Goal: Task Accomplishment & Management: Use online tool/utility

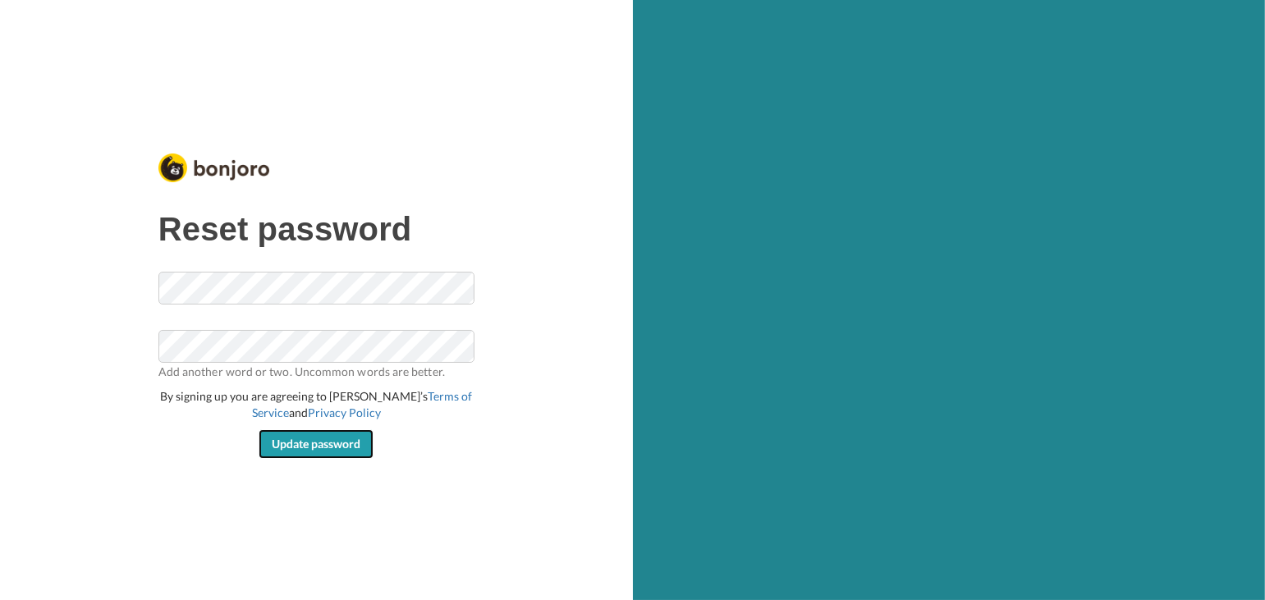
click at [309, 437] on span "Update password" at bounding box center [316, 444] width 89 height 14
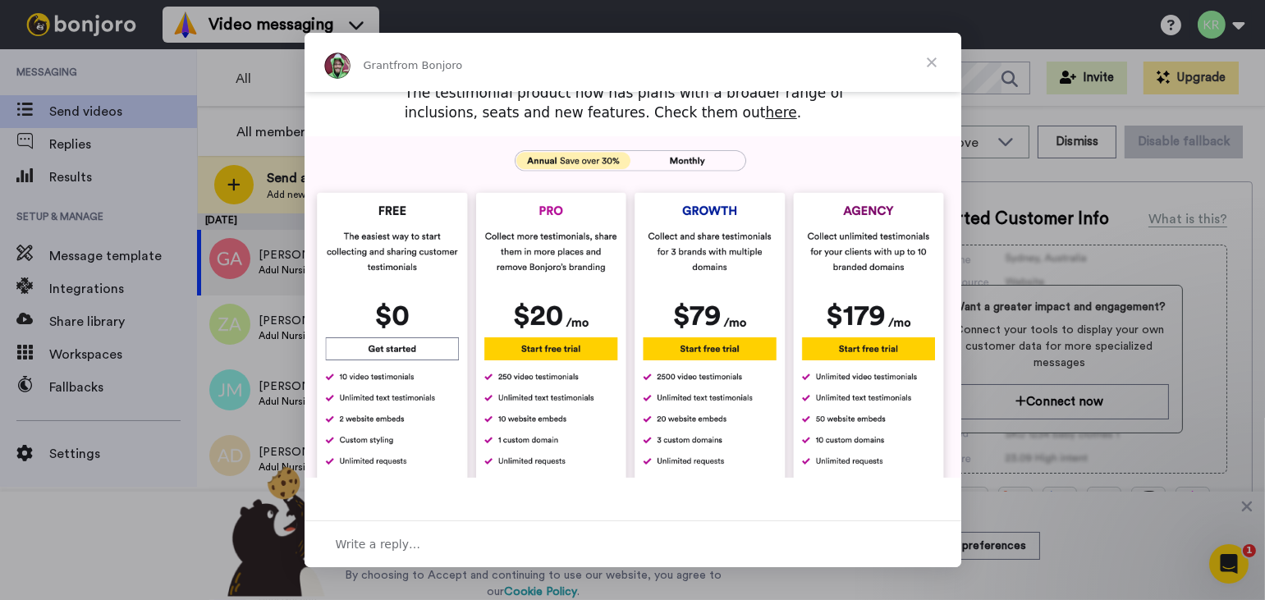
scroll to position [730, 0]
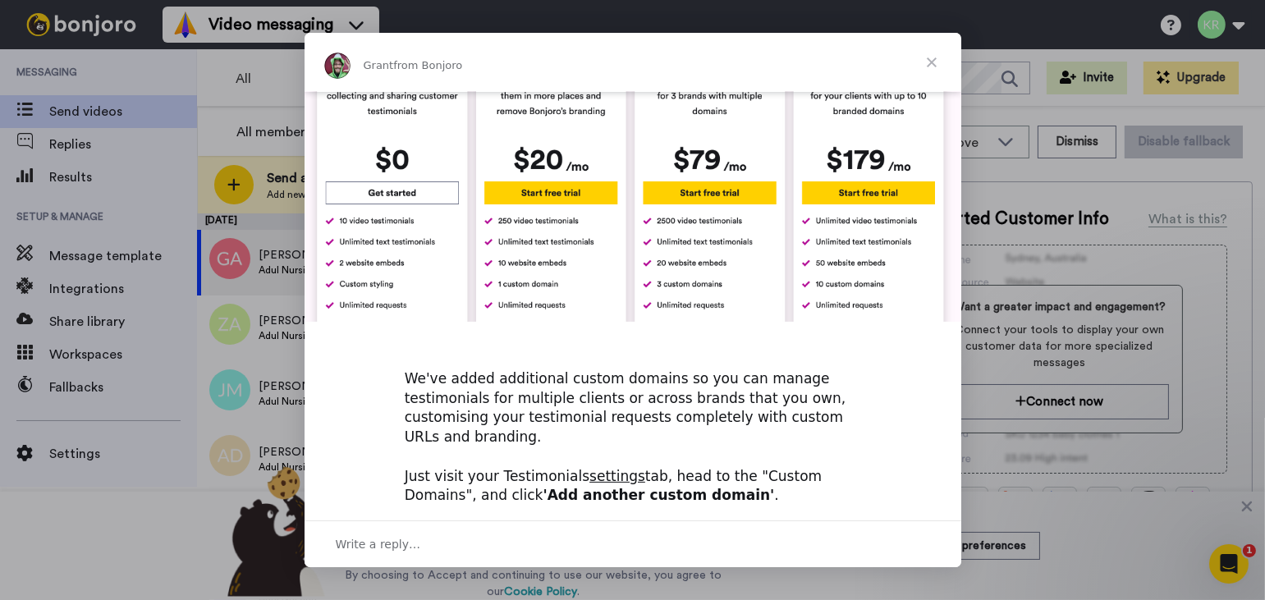
click at [932, 59] on span "Close" at bounding box center [931, 62] width 59 height 59
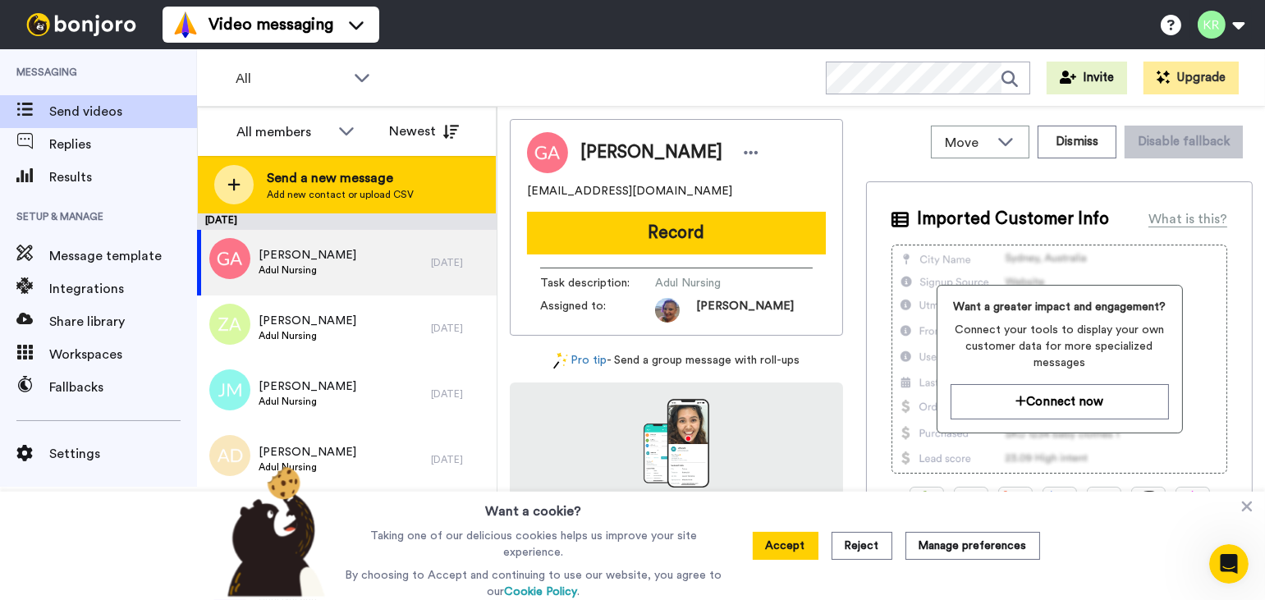
click at [310, 181] on span "Send a new message" at bounding box center [340, 178] width 147 height 20
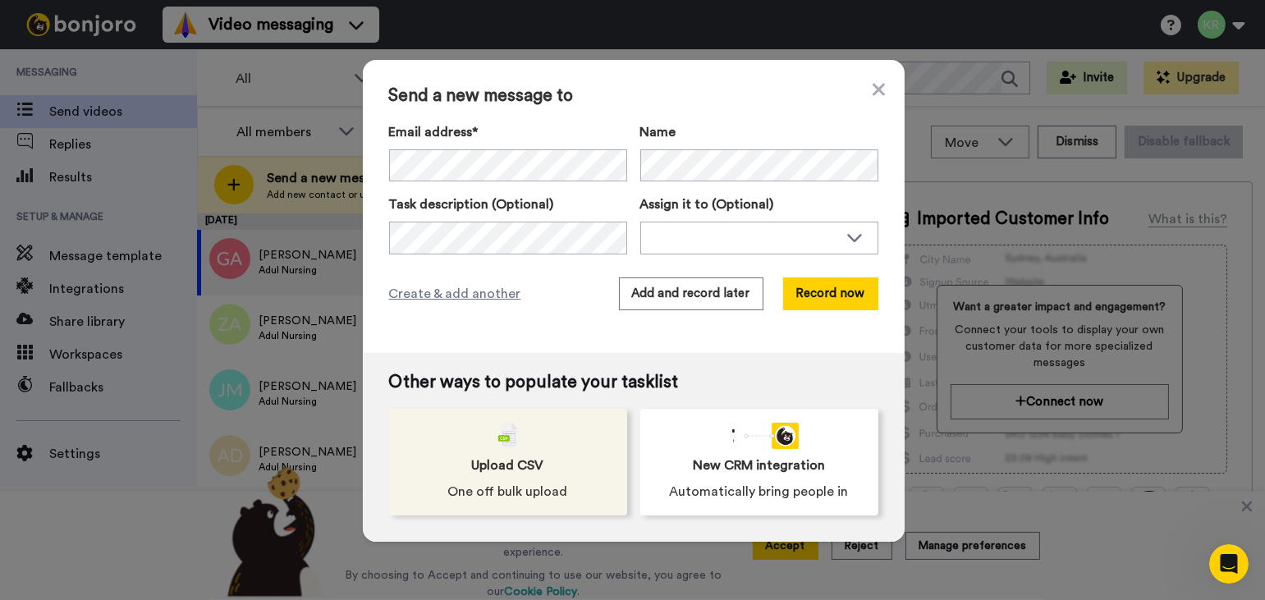
click at [502, 478] on div "Upload CSV One off bulk upload" at bounding box center [508, 462] width 238 height 107
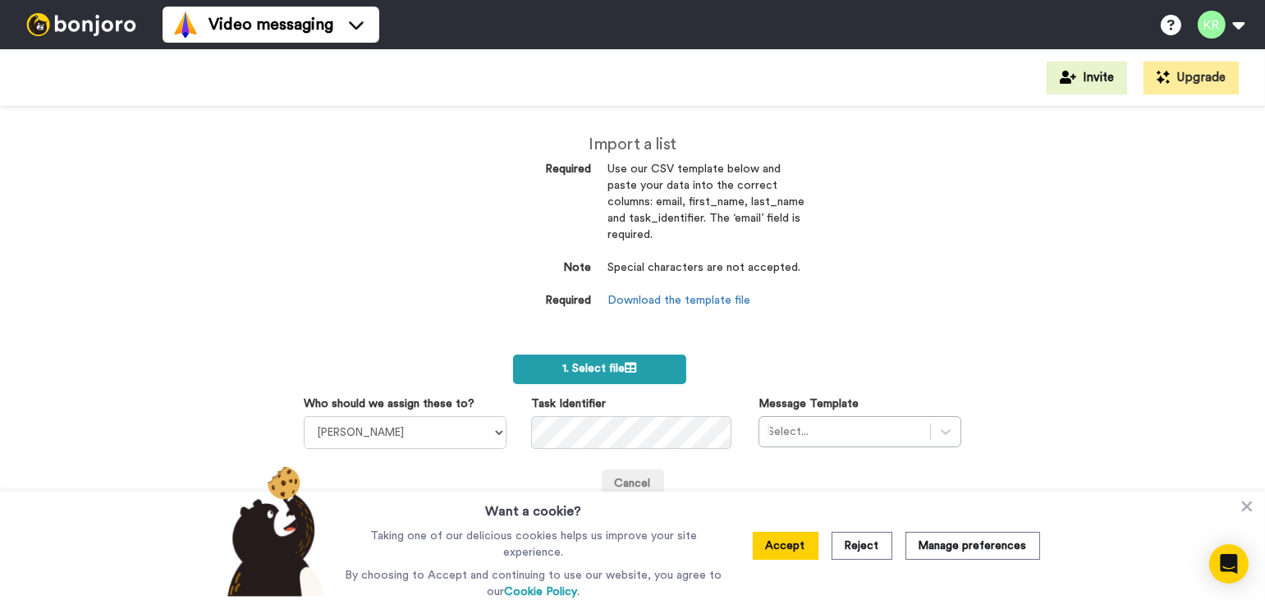
click at [582, 367] on span "1. Select file" at bounding box center [599, 368] width 74 height 11
click at [707, 296] on link "Download the template file" at bounding box center [679, 300] width 143 height 11
click at [1020, 230] on div "Import a list Required Use our CSV template below and paste your data into the …" at bounding box center [632, 353] width 1265 height 493
click at [626, 361] on label "1. Select file" at bounding box center [599, 370] width 172 height 30
click at [743, 368] on button "2. Upload" at bounding box center [746, 369] width 70 height 28
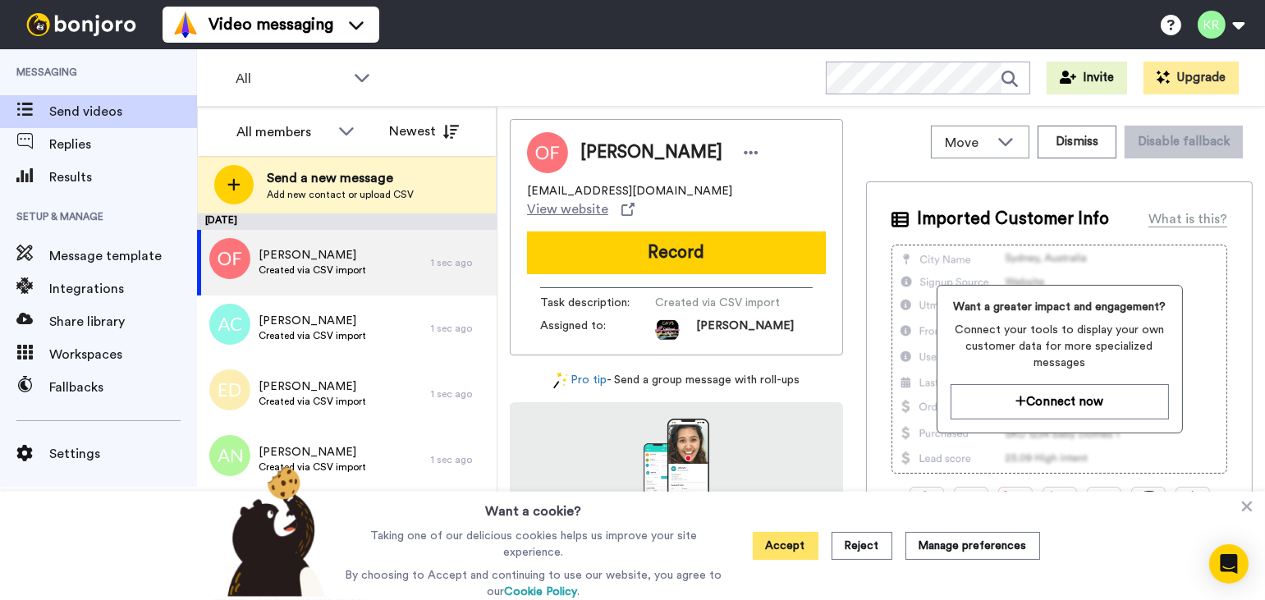
click at [795, 539] on button "Accept" at bounding box center [785, 546] width 66 height 28
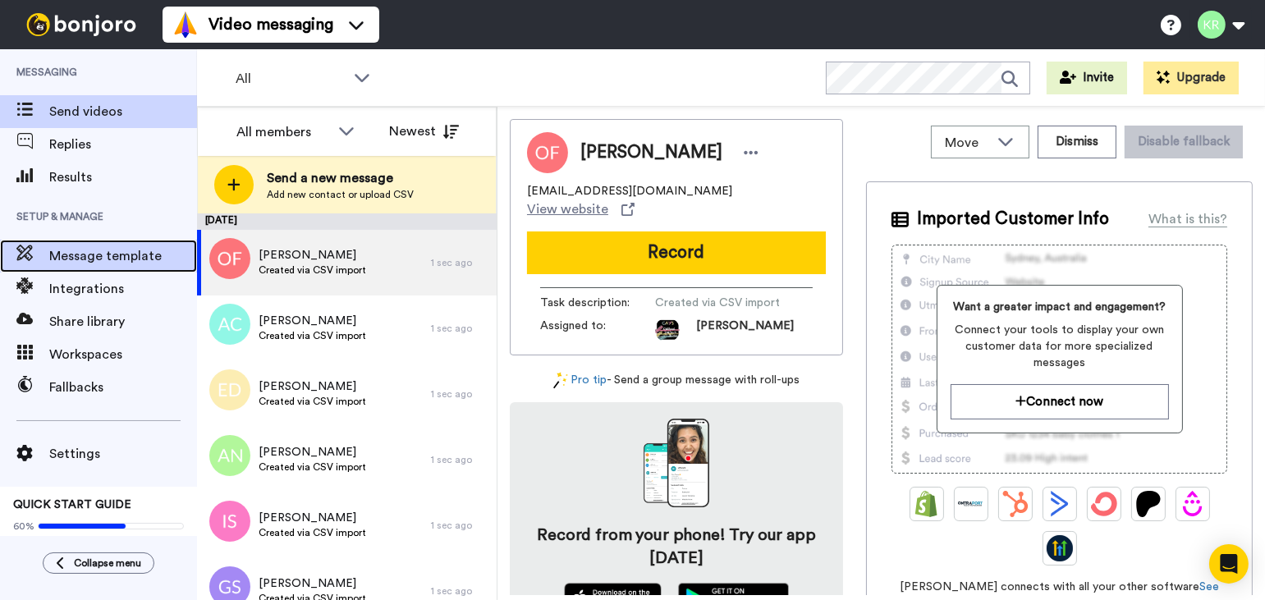
click at [85, 253] on span "Message template" at bounding box center [123, 256] width 148 height 20
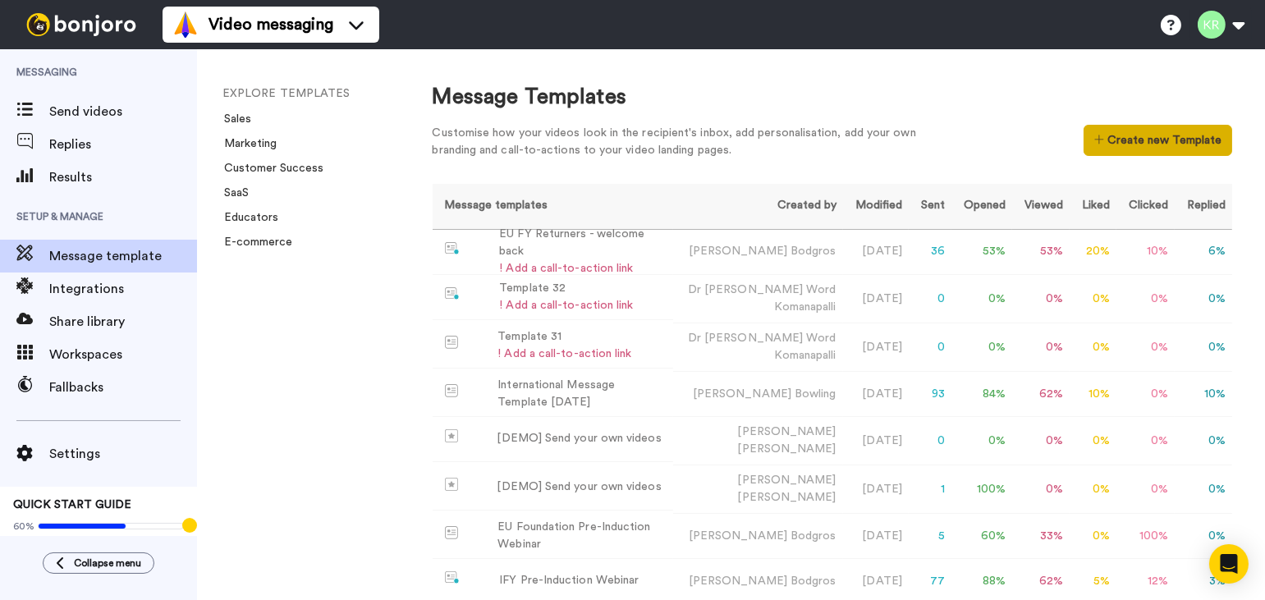
click at [1103, 134] on button "Create new Template" at bounding box center [1157, 140] width 149 height 31
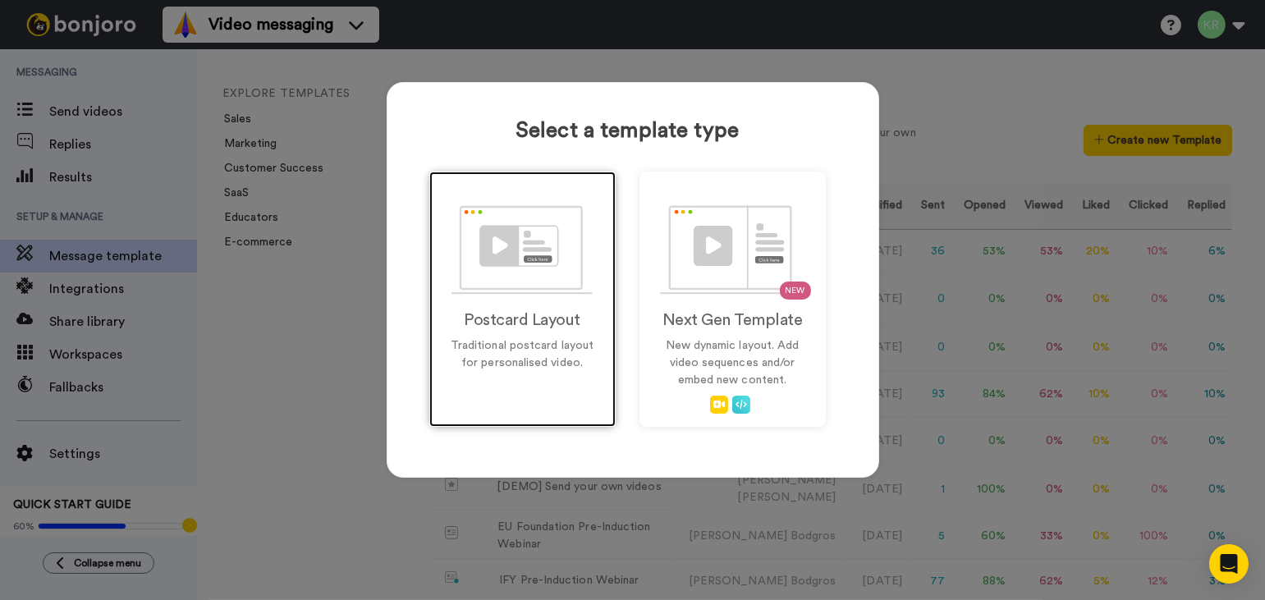
click at [529, 330] on div "Postcard Layout Traditional postcard layout for personalised video." at bounding box center [522, 299] width 186 height 255
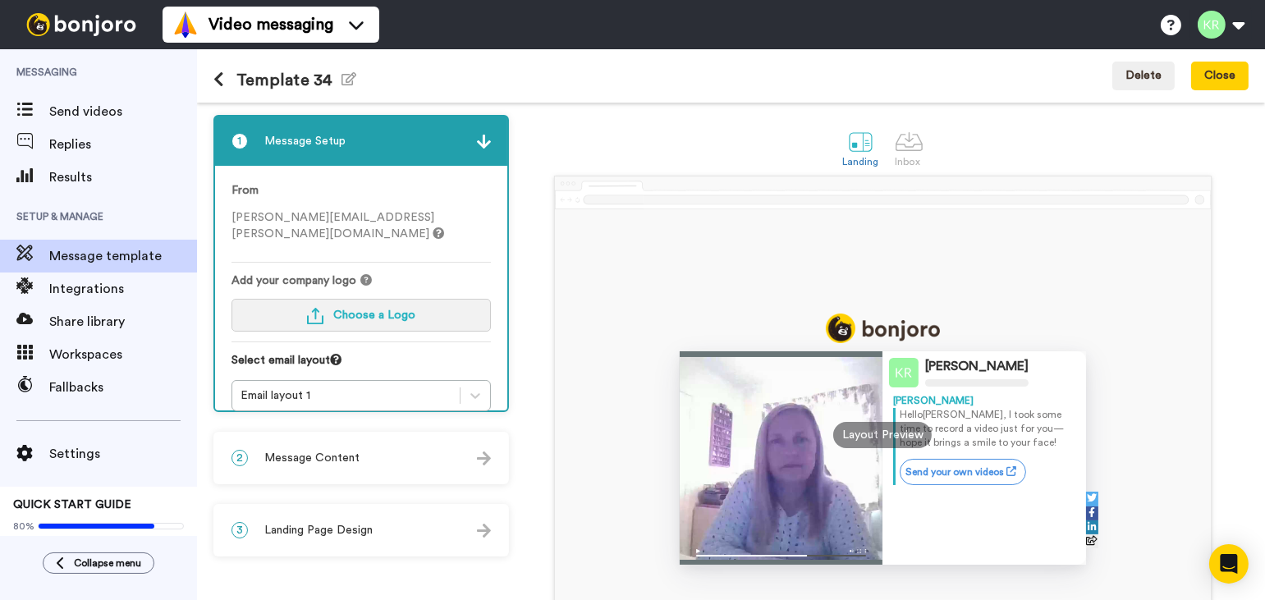
click at [341, 309] on span "Choose a Logo" at bounding box center [374, 314] width 82 height 11
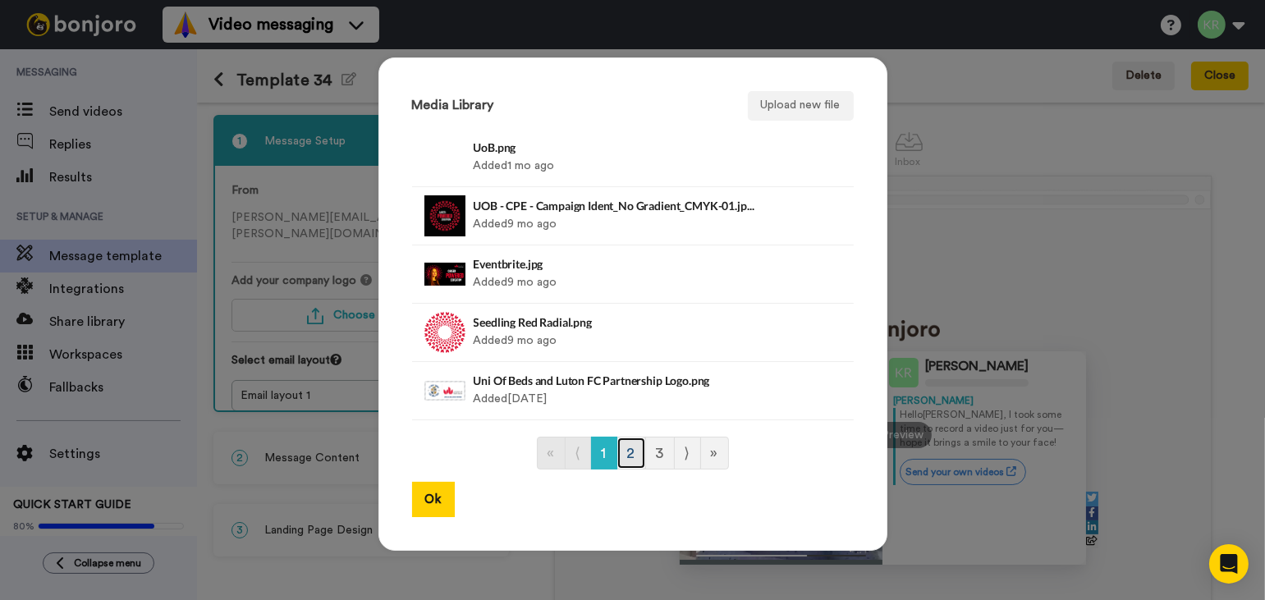
click at [625, 447] on link "2" at bounding box center [631, 453] width 30 height 33
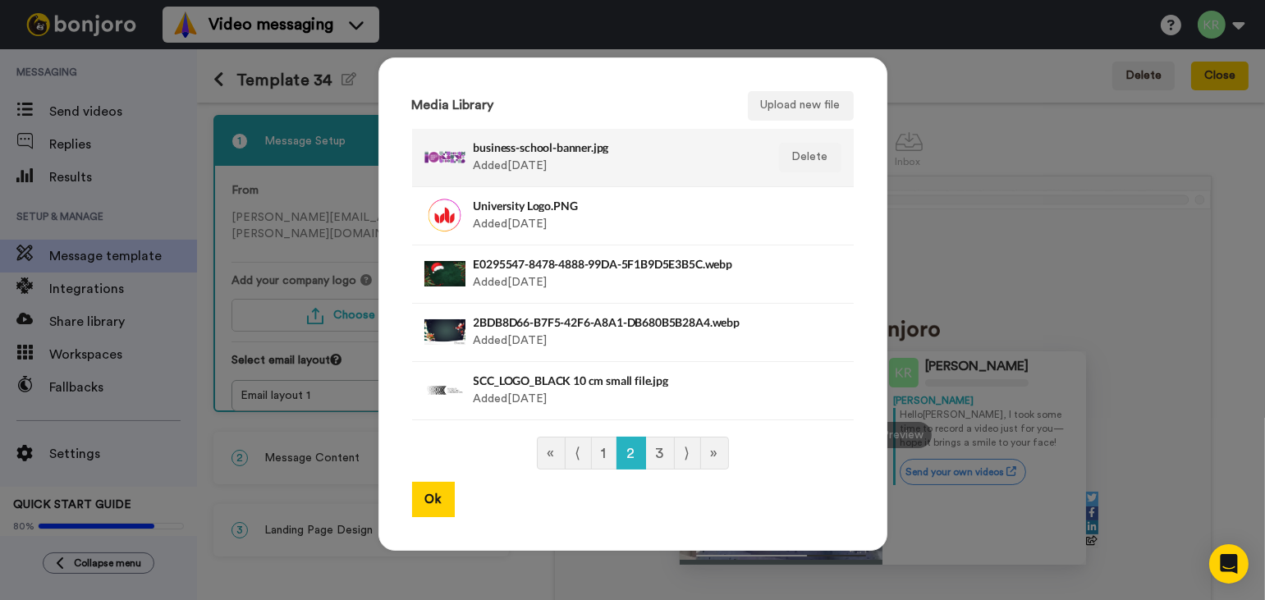
click at [507, 153] on h4 "business-school-banner.jpg" at bounding box center [614, 147] width 283 height 12
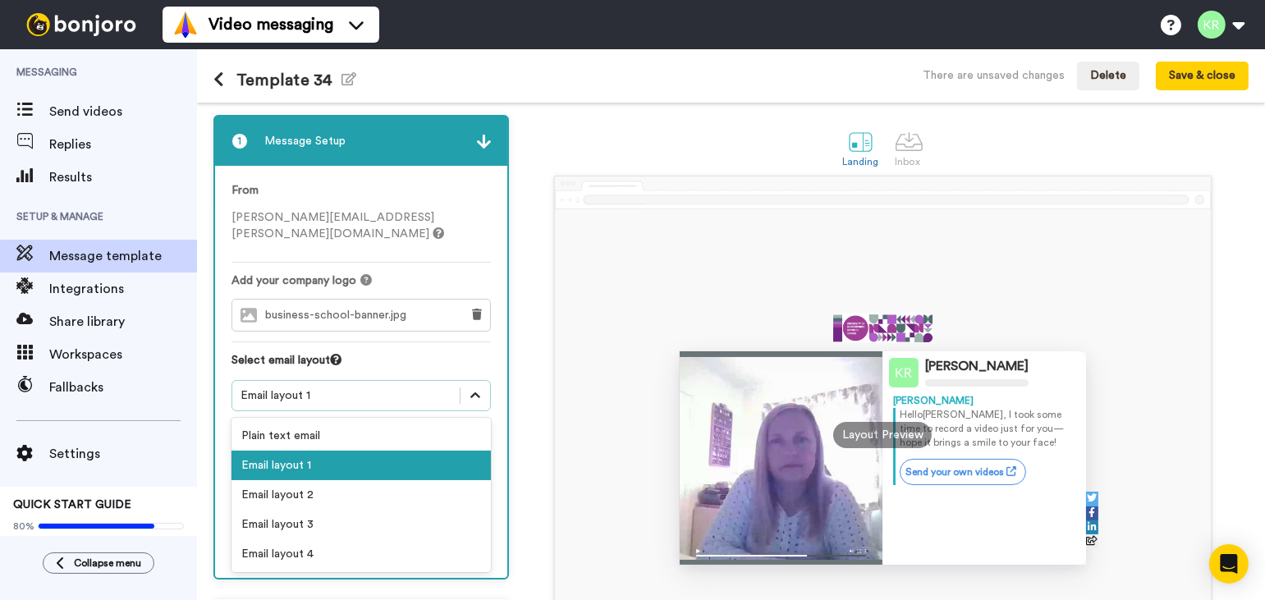
click at [474, 387] on icon at bounding box center [475, 395] width 16 height 16
click at [373, 451] on div "Email layout 1" at bounding box center [360, 466] width 259 height 30
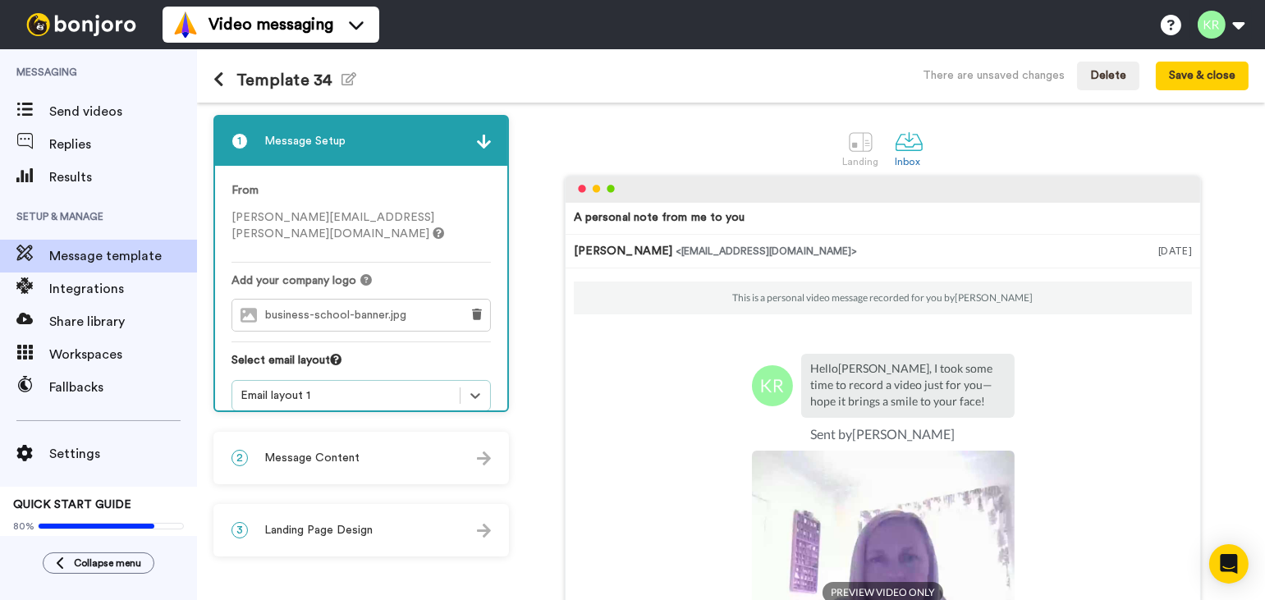
click at [358, 458] on div "2 Message Content" at bounding box center [361, 457] width 292 height 49
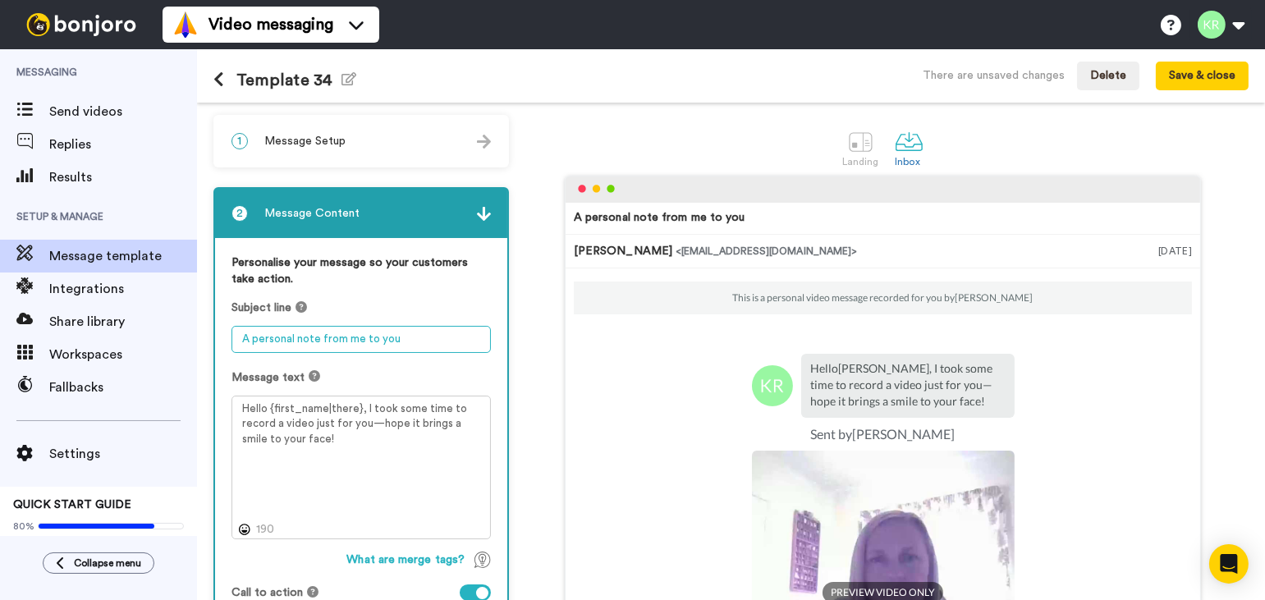
drag, startPoint x: 422, startPoint y: 334, endPoint x: 236, endPoint y: 337, distance: 186.3
click at [236, 337] on textarea "A personal note from me to you" at bounding box center [360, 339] width 259 height 27
click at [239, 338] on textarea "Provisional Students" at bounding box center [360, 339] width 259 height 27
click at [258, 341] on textarea "Plese respond if you are Provisional Students" at bounding box center [360, 339] width 259 height 27
type textarea "Please respond if you are Provisional Students"
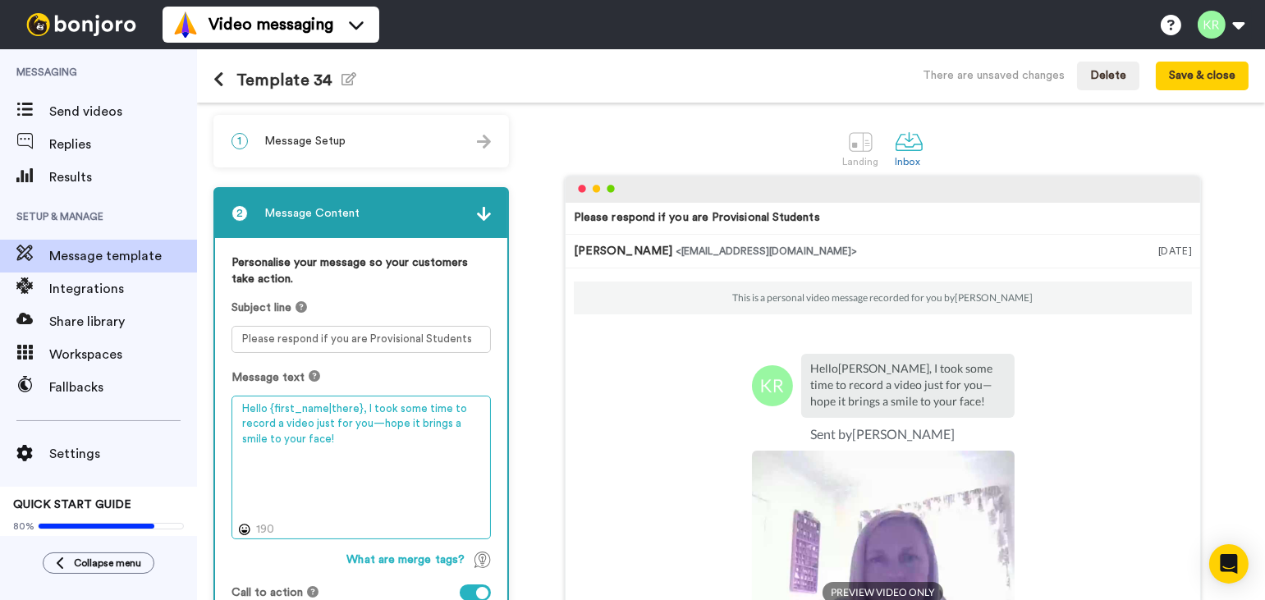
drag, startPoint x: 310, startPoint y: 430, endPoint x: 239, endPoint y: 402, distance: 76.7
click at [239, 402] on textarea "Hello {first_name|there}, I took some time to record a video just for you—hope …" at bounding box center [360, 468] width 259 height 144
drag, startPoint x: 315, startPoint y: 441, endPoint x: 240, endPoint y: 408, distance: 82.3
click at [240, 408] on textarea "Hello {first_name|there}, I took some time to record a video just for you—hope …" at bounding box center [360, 468] width 259 height 144
paste textarea "We are looking forward to seeing you for your first week teaching. If you are h…"
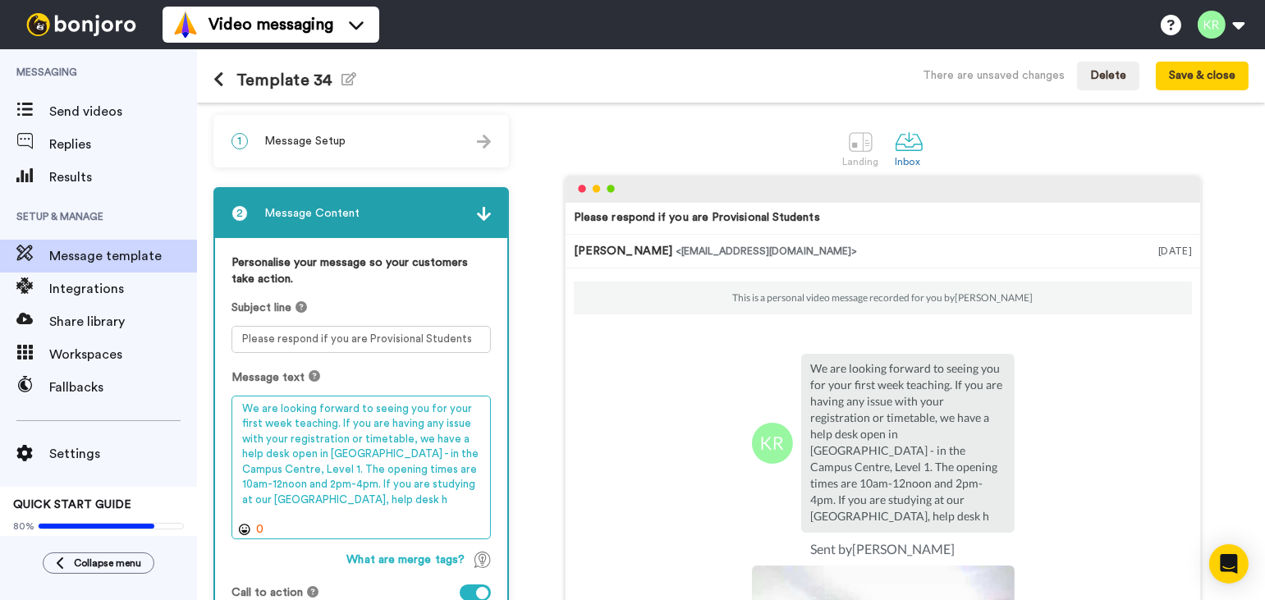
type textarea "We are looking forward to seeing you for your first week teaching. If you are h…"
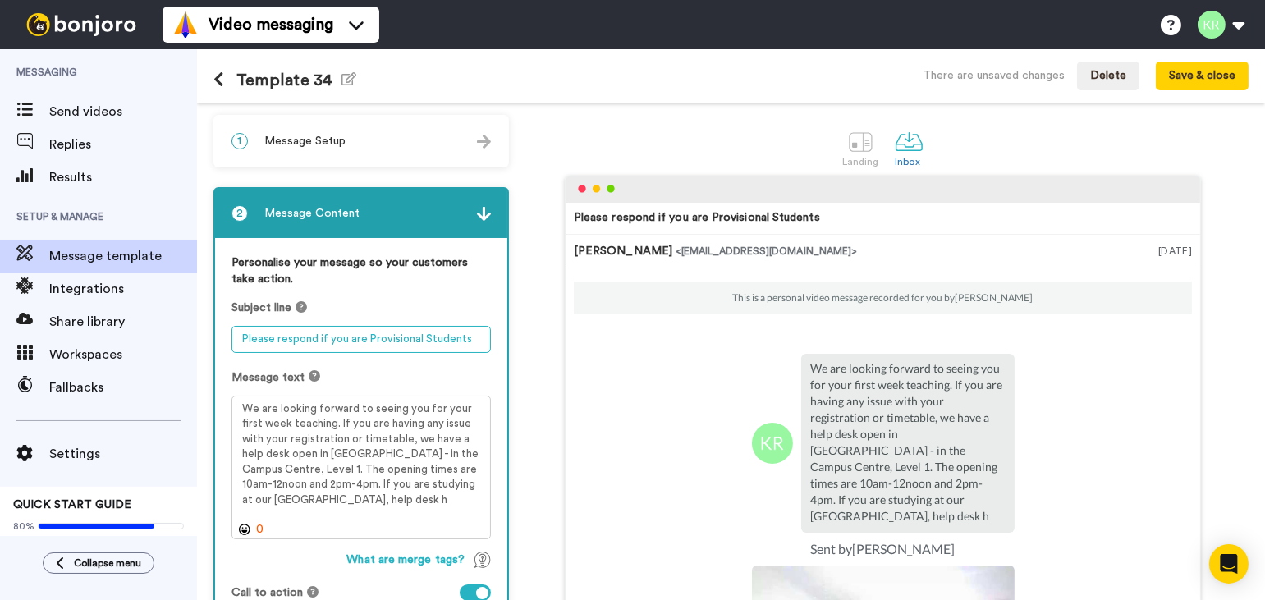
click at [400, 340] on textarea "Please respond if you are Provisional Students" at bounding box center [360, 339] width 259 height 27
click at [438, 330] on textarea "Please respond if you are New Students" at bounding box center [360, 339] width 259 height 27
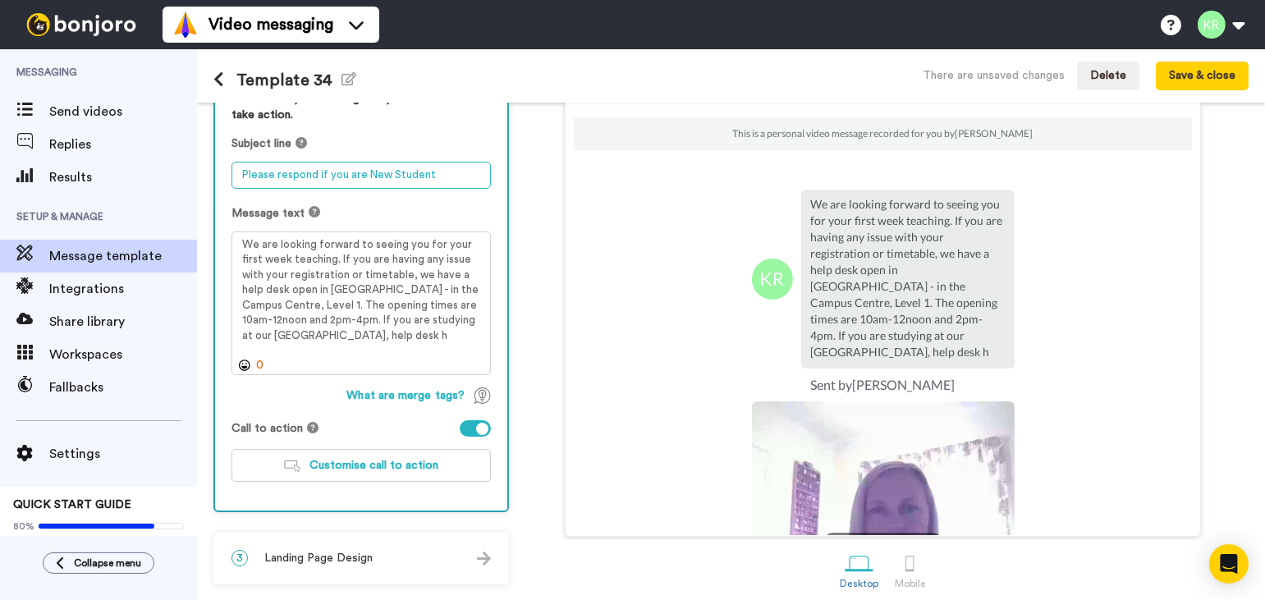
type textarea "Please respond if you are New Student"
click at [816, 453] on img at bounding box center [883, 532] width 263 height 263
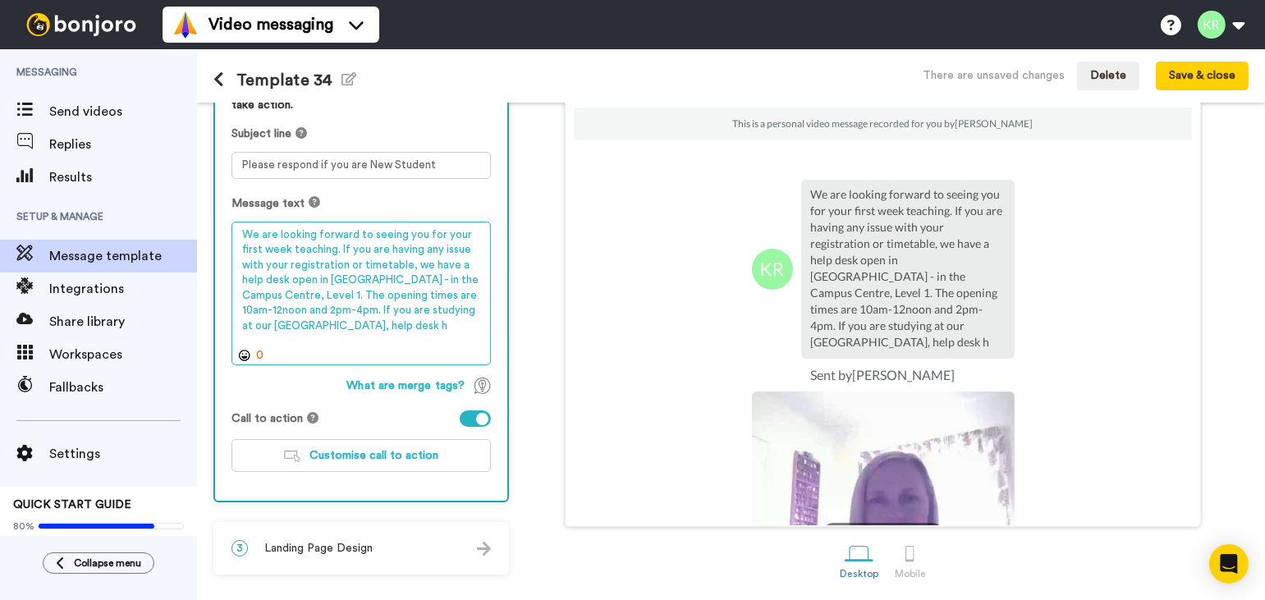
click at [361, 328] on textarea "We are looking forward to seeing you for your first week teaching. If you are h…" at bounding box center [360, 294] width 259 height 144
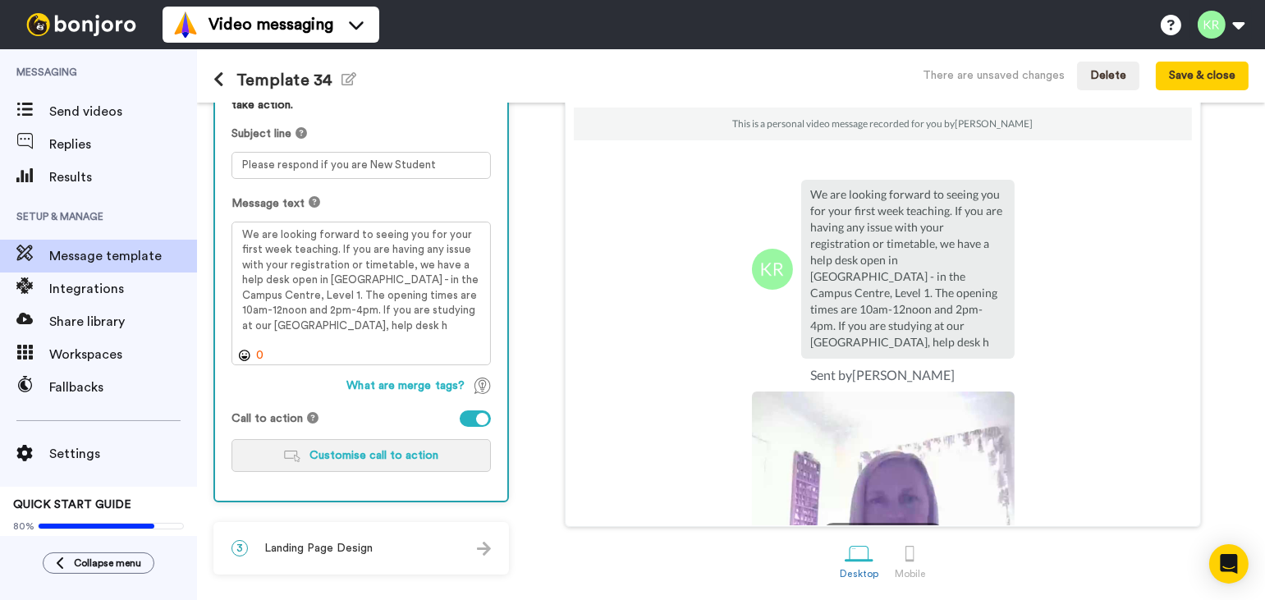
click at [380, 452] on span "Customise call to action" at bounding box center [374, 455] width 129 height 11
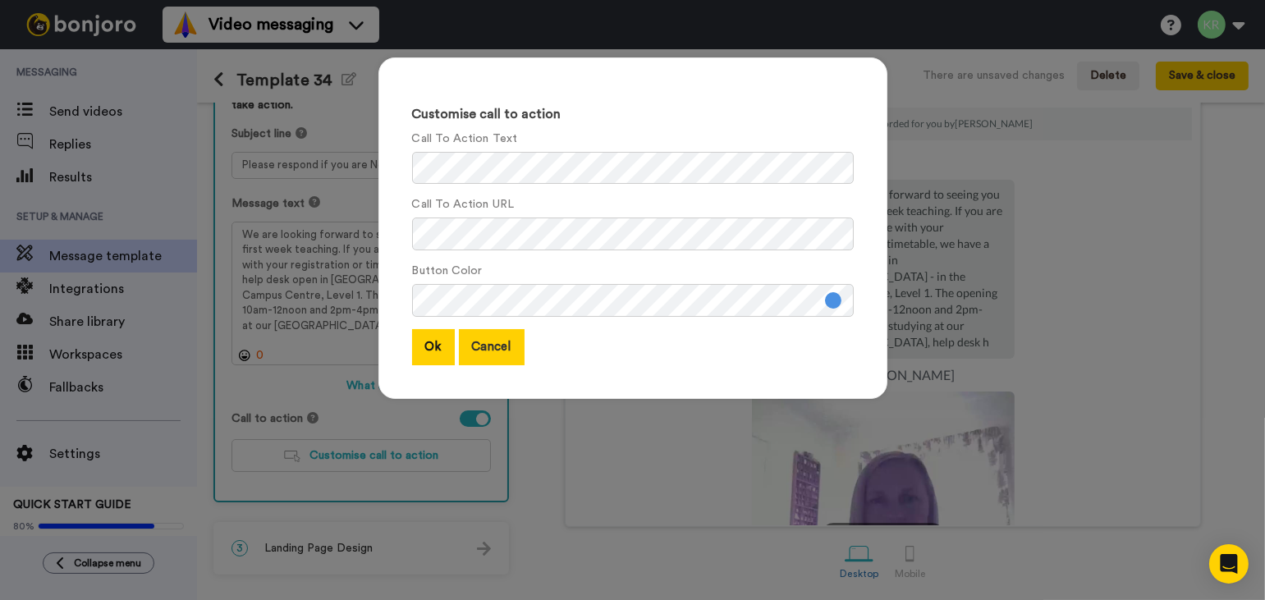
click at [489, 347] on button "Cancel" at bounding box center [492, 346] width 66 height 35
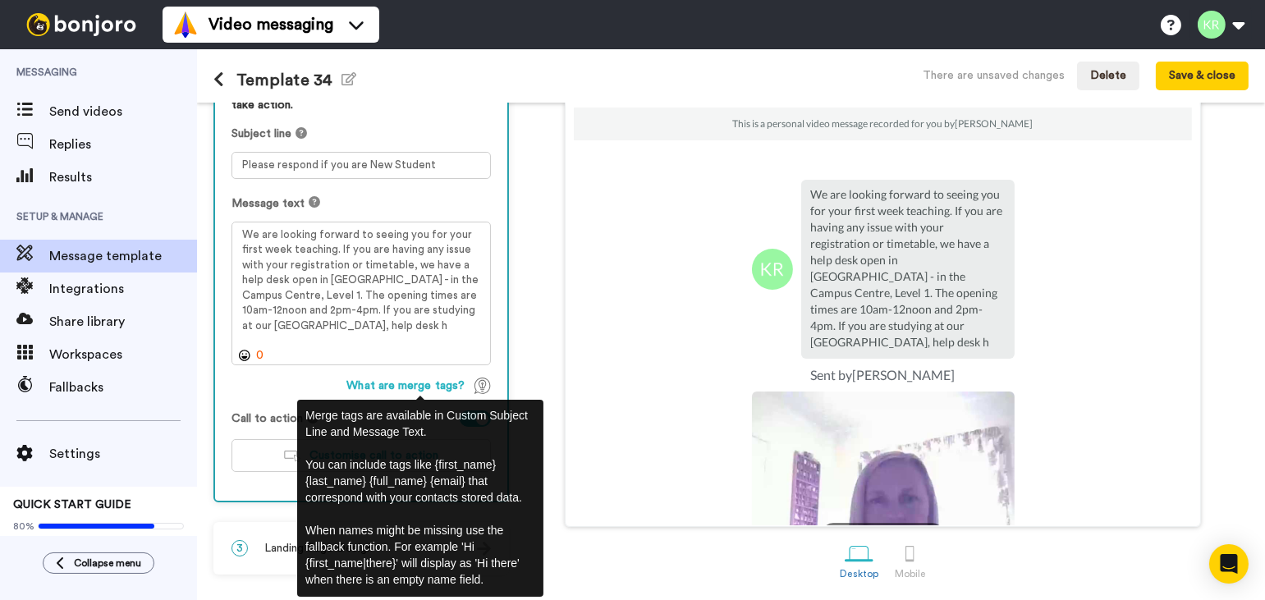
click at [482, 380] on img at bounding box center [482, 385] width 16 height 16
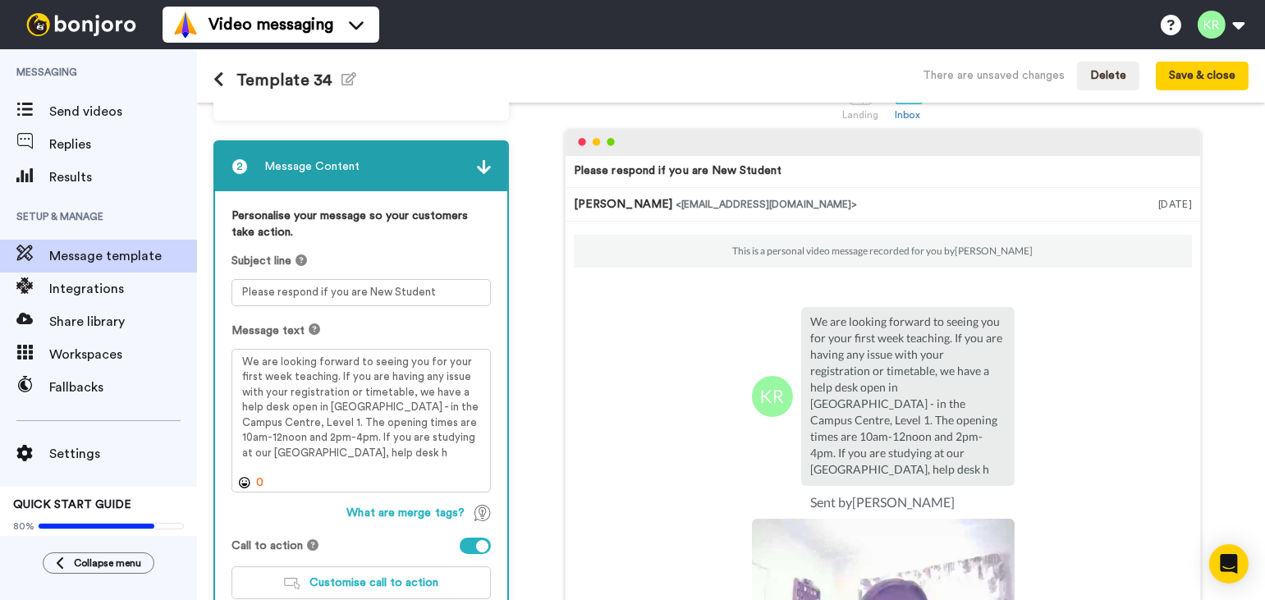
scroll to position [0, 0]
